Goal: Find contact information: Find contact information

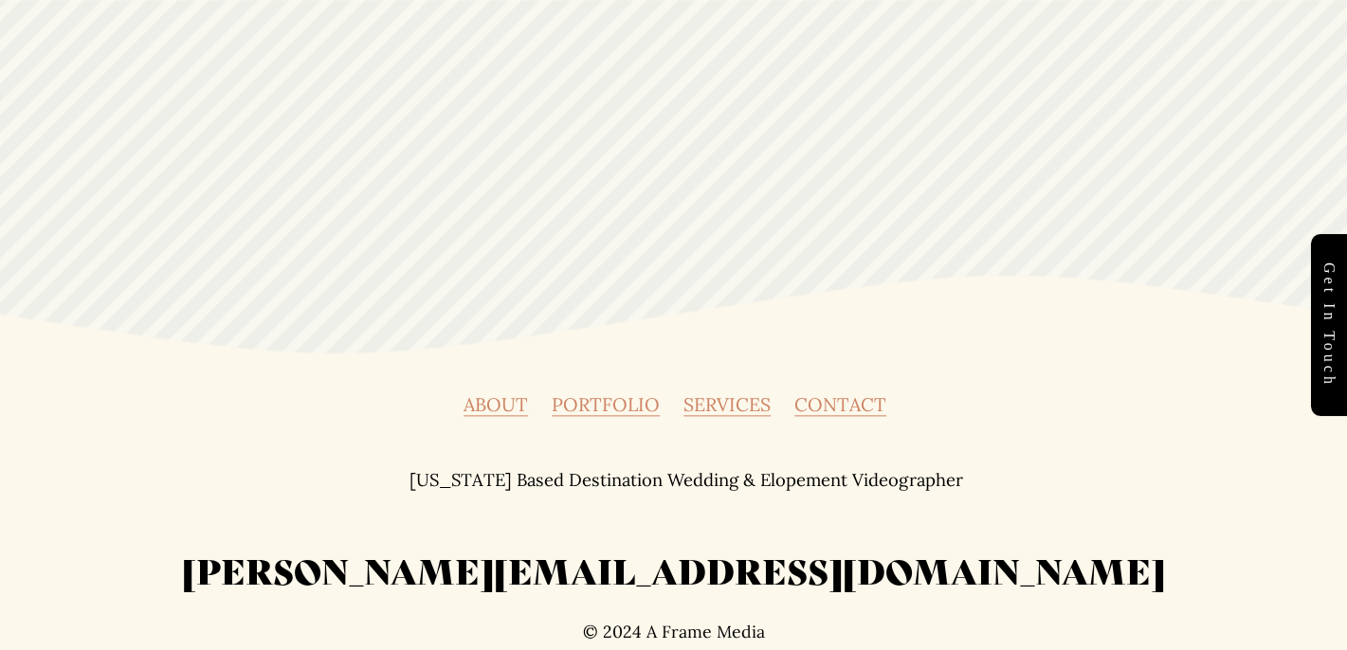
scroll to position [6656, 0]
click at [804, 399] on link "CONTACT" at bounding box center [840, 404] width 92 height 19
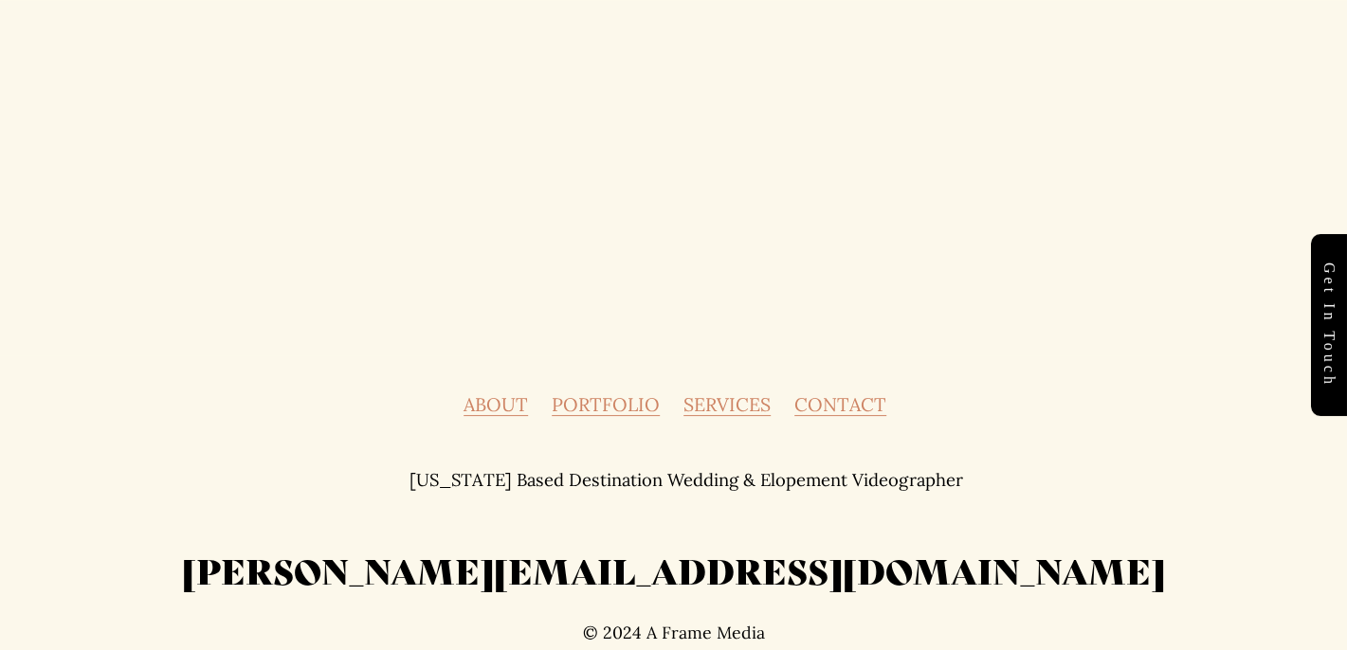
scroll to position [1669, 0]
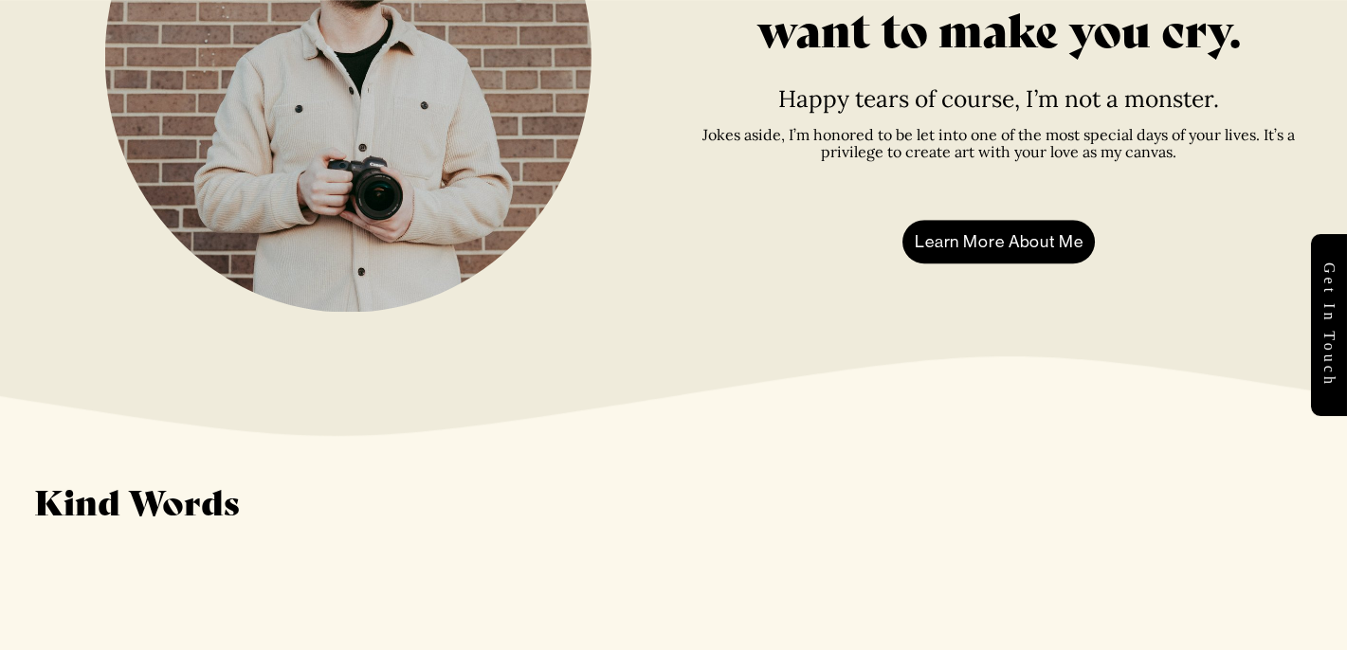
scroll to position [3697, 0]
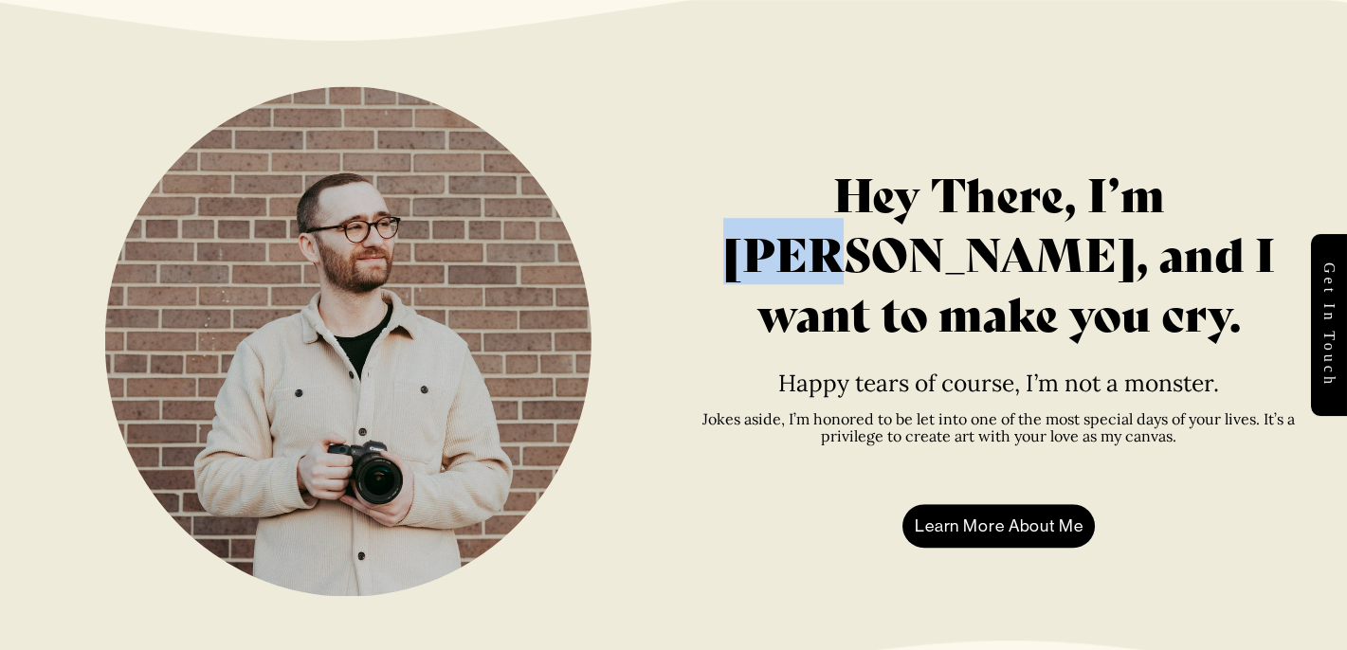
drag, startPoint x: 1053, startPoint y: 217, endPoint x: 1144, endPoint y: 206, distance: 91.7
click at [1144, 206] on h1 "Hey There, I’m [PERSON_NAME], and I want to make you cry." at bounding box center [998, 251] width 629 height 178
copy h1 "Alex"
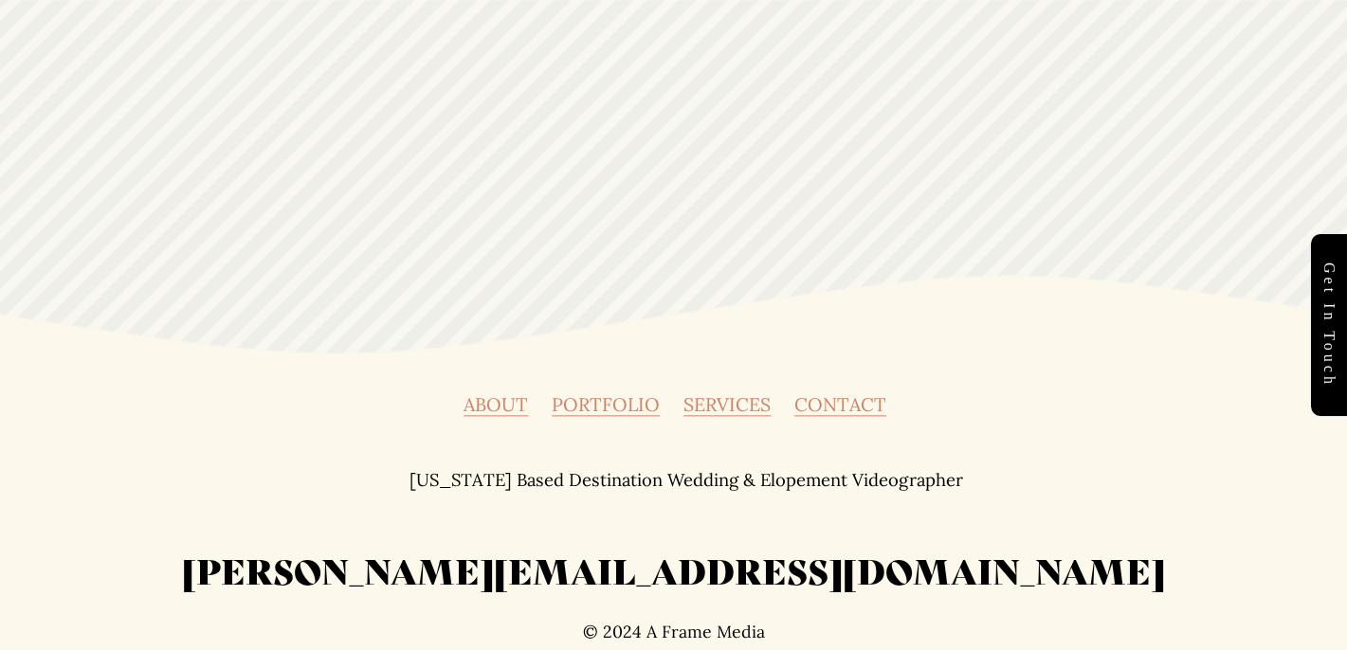
scroll to position [6656, 0]
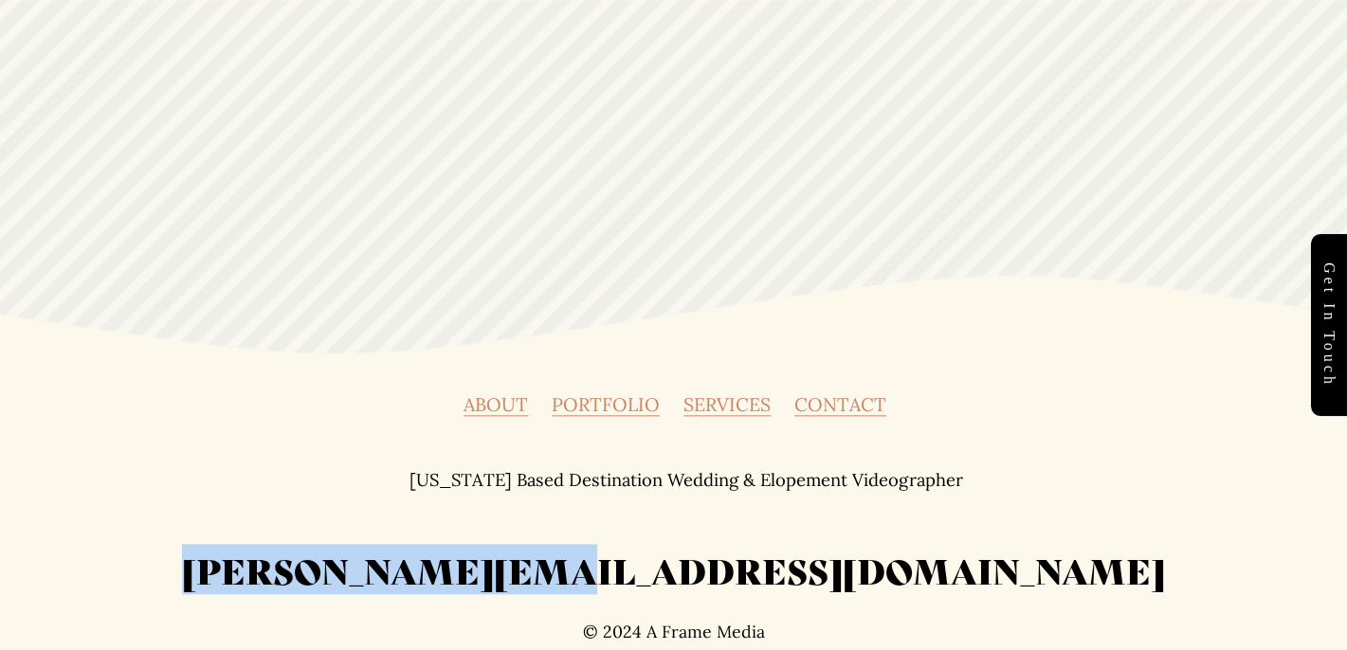
drag, startPoint x: 503, startPoint y: 575, endPoint x: 833, endPoint y: 571, distance: 330.0
click at [833, 571] on h2 "[PERSON_NAME][EMAIL_ADDRESS][DOMAIN_NAME]" at bounding box center [674, 570] width 1280 height 46
copy h2 "[PERSON_NAME][EMAIL_ADDRESS][DOMAIN_NAME]"
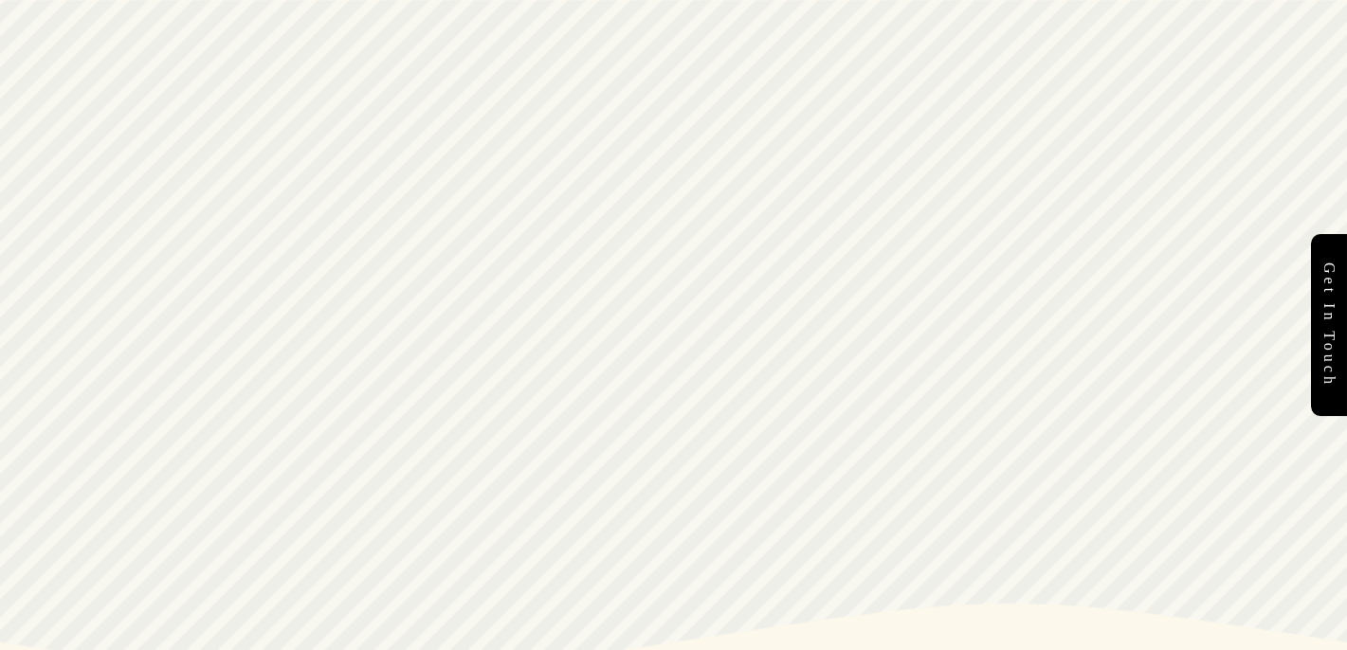
scroll to position [6182, 0]
